Goal: Find specific page/section: Find specific page/section

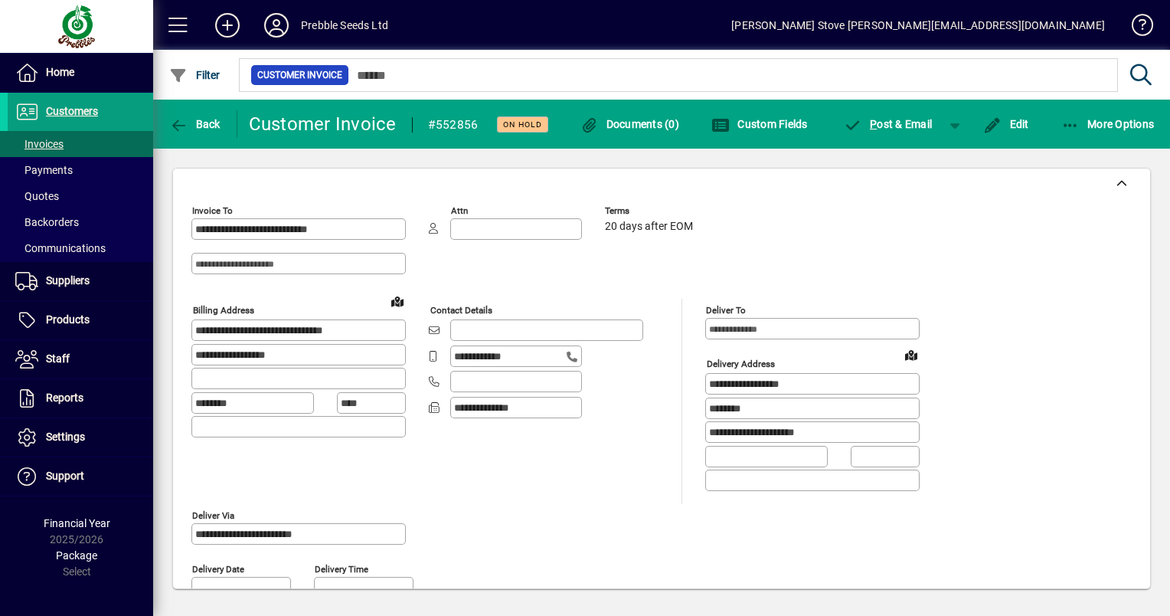
scroll to position [757, 0]
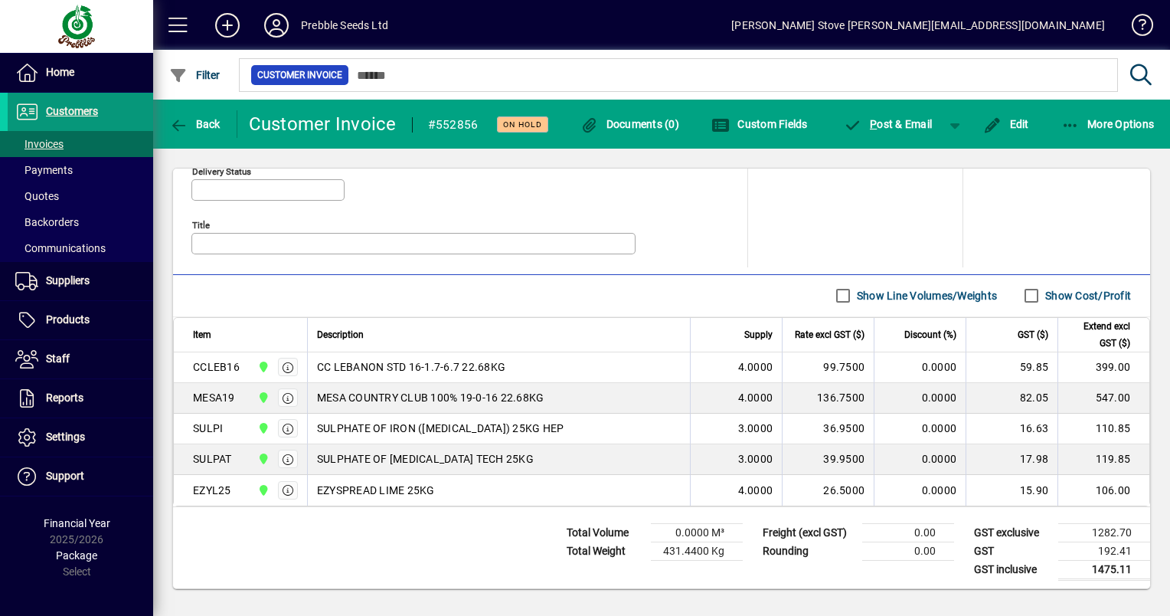
click at [66, 105] on span "Customers" at bounding box center [72, 111] width 52 height 12
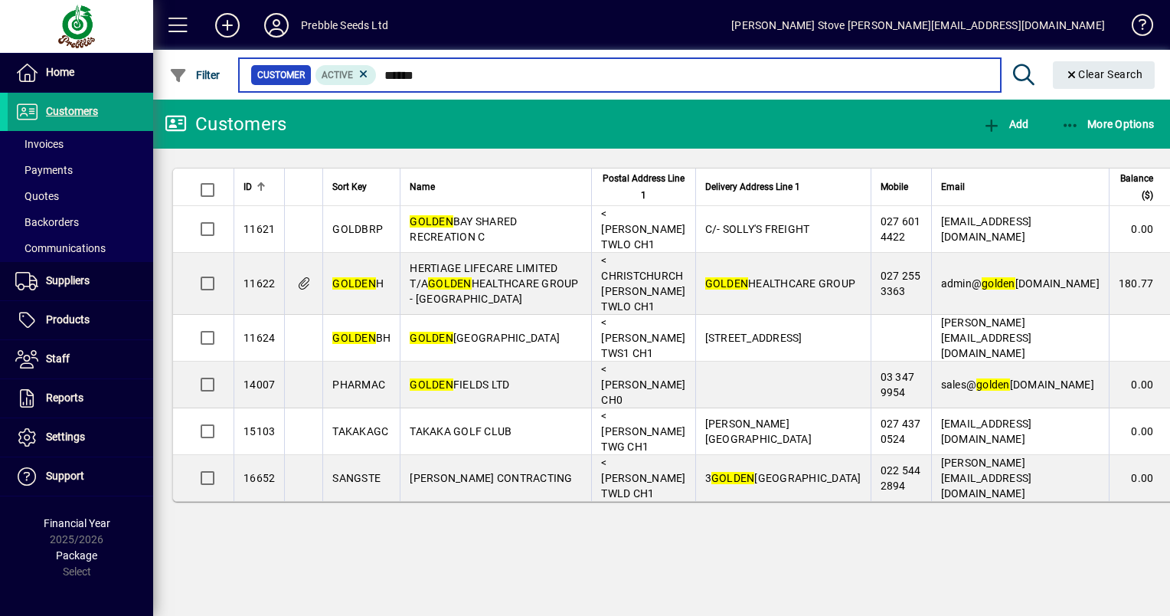
type input "******"
